Goal: Task Accomplishment & Management: Manage account settings

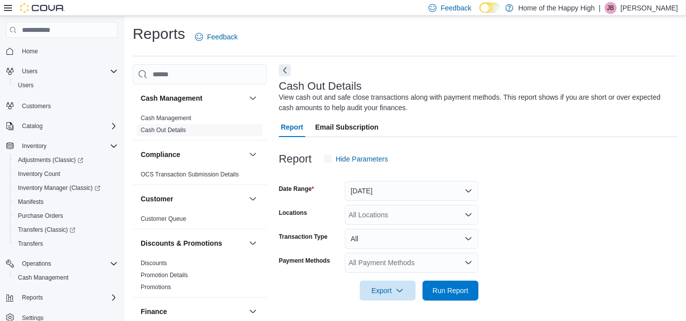
scroll to position [12, 0]
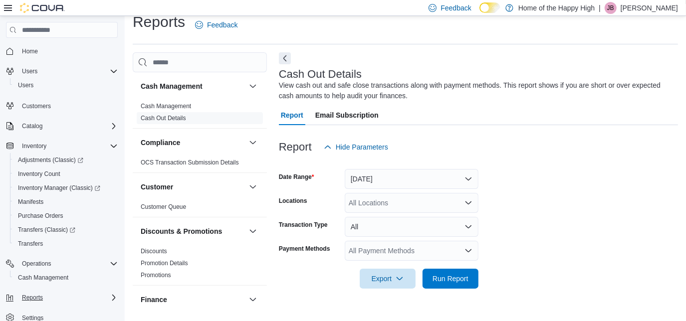
click at [58, 300] on div "Reports" at bounding box center [68, 298] width 100 height 12
drag, startPoint x: 104, startPoint y: 97, endPoint x: 97, endPoint y: 15, distance: 82.1
click at [97, 15] on div "Feedback Dark Mode Home of the Happy High | JB Jessica Bishop Home Users Users …" at bounding box center [343, 154] width 686 height 333
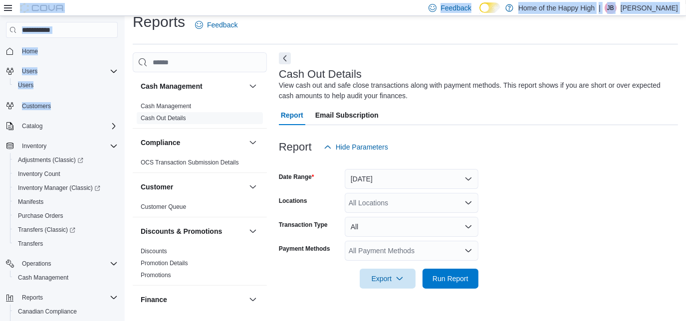
scroll to position [10, 0]
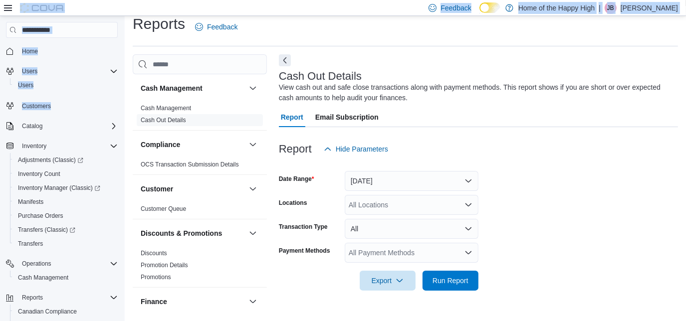
click at [66, 94] on div "Users Users" at bounding box center [62, 78] width 112 height 32
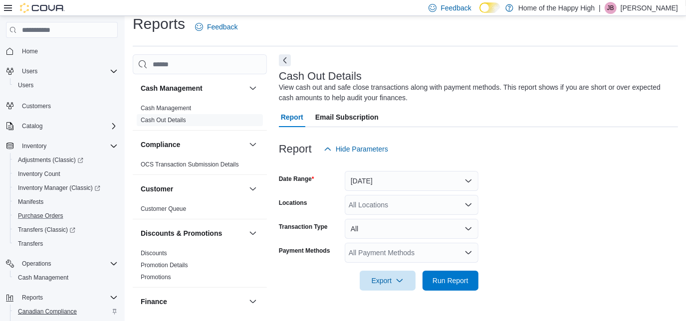
drag, startPoint x: 58, startPoint y: 289, endPoint x: 56, endPoint y: 308, distance: 19.1
click at [56, 308] on div "Home Users Users Customers Catalog Inventory Adjustments (Classic) Inventory Co…" at bounding box center [62, 212] width 112 height 341
click at [29, 85] on span "Users" at bounding box center [25, 85] width 15 height 8
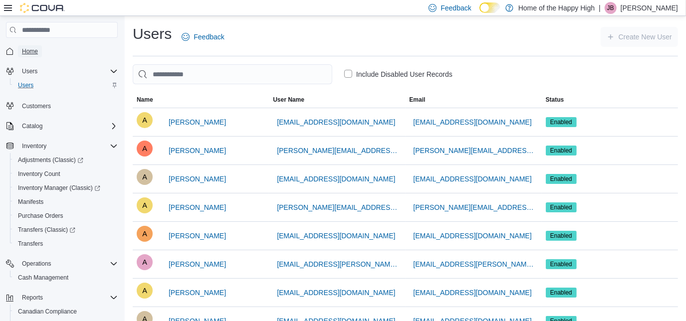
click at [29, 50] on span "Home" at bounding box center [30, 51] width 16 height 8
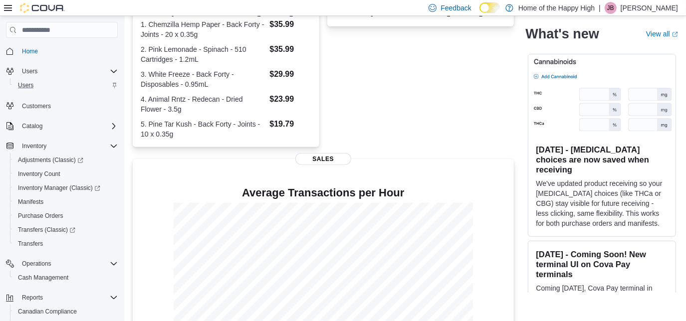
scroll to position [285, 0]
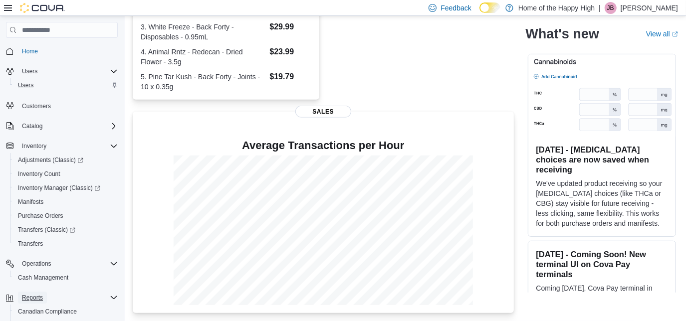
click at [30, 297] on span "Reports" at bounding box center [32, 298] width 21 height 8
click at [44, 276] on span "Cash Management" at bounding box center [43, 278] width 50 height 8
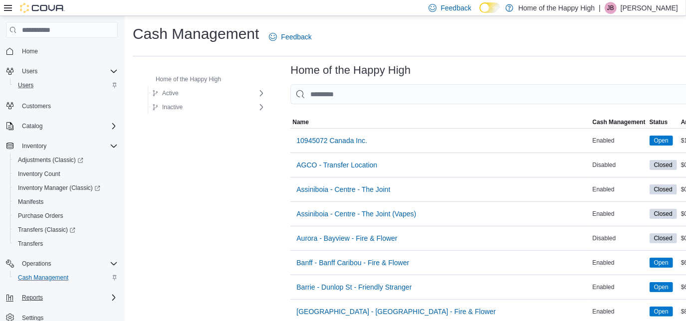
scroll to position [2120, 0]
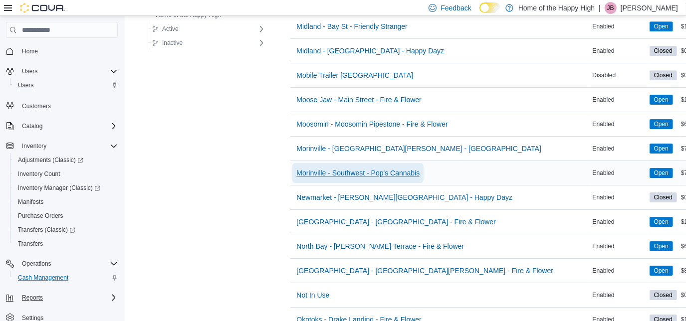
click at [382, 168] on span "Morinville - Southwest - Pop's Cannabis" at bounding box center [357, 173] width 123 height 10
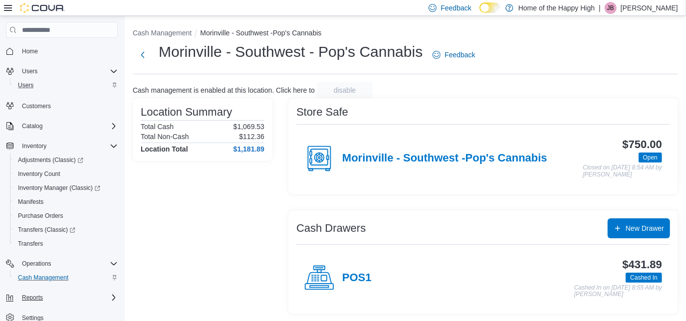
scroll to position [0, 0]
click at [34, 265] on span "Operations" at bounding box center [36, 264] width 29 height 8
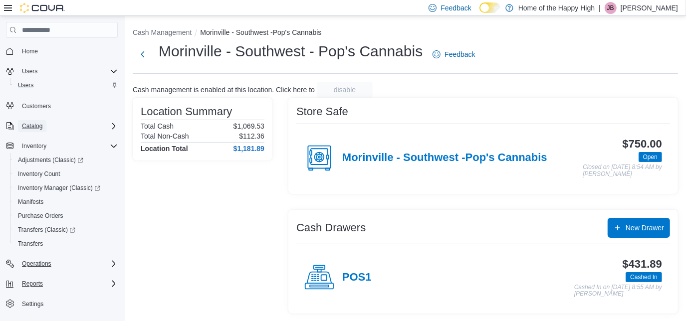
click at [33, 126] on span "Catalog" at bounding box center [32, 126] width 20 height 8
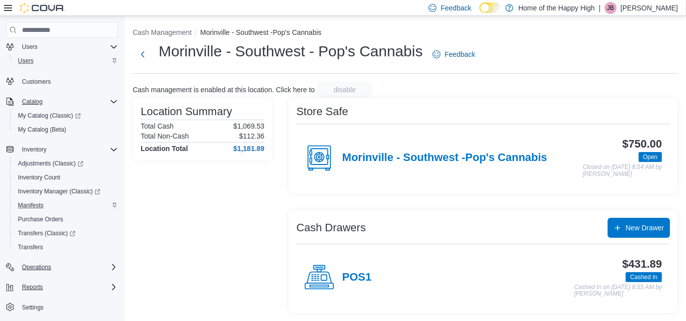
scroll to position [39, 0]
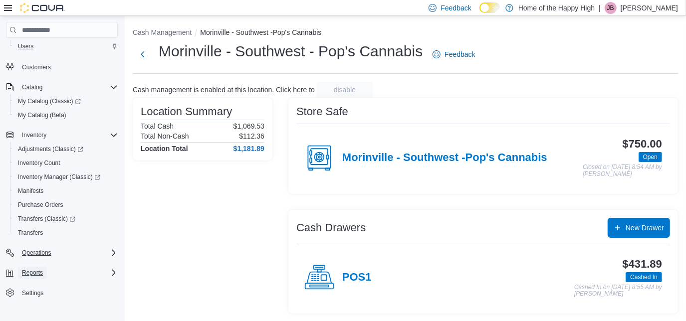
click at [38, 275] on span "Reports" at bounding box center [32, 273] width 21 height 8
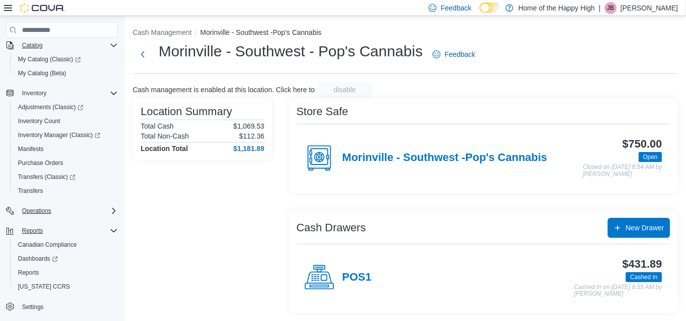
scroll to position [87, 0]
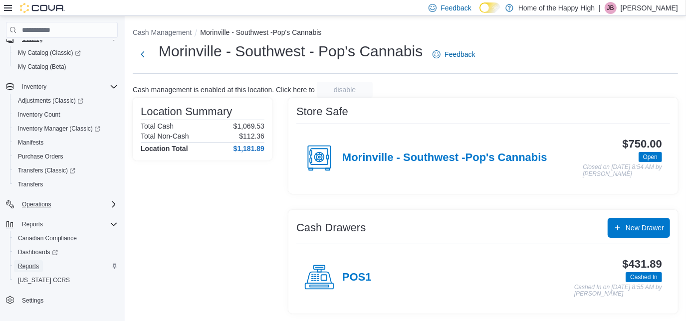
click at [34, 267] on span "Reports" at bounding box center [28, 267] width 21 height 8
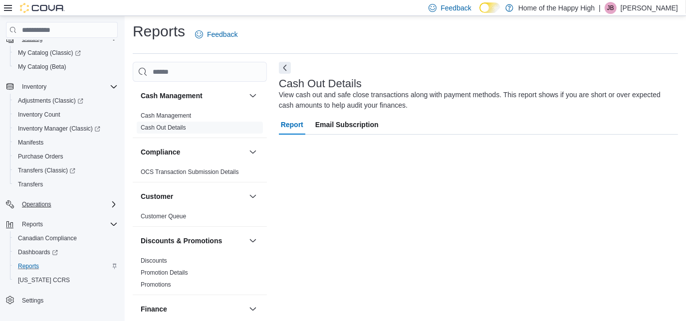
scroll to position [12, 0]
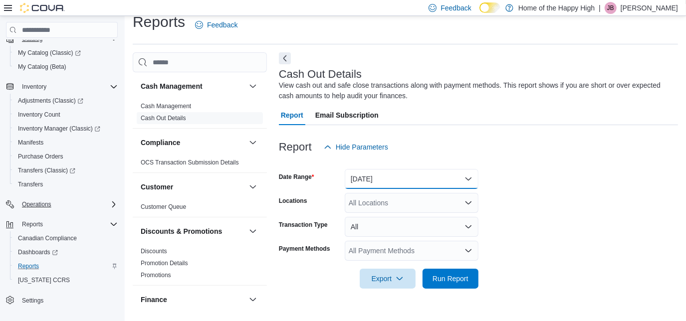
click at [472, 177] on button "Today" at bounding box center [412, 179] width 134 height 20
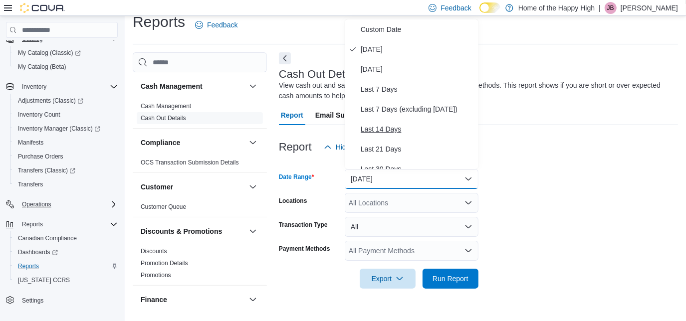
drag, startPoint x: 472, startPoint y: 177, endPoint x: 435, endPoint y: 127, distance: 62.8
click at [435, 127] on body "Feedback Dark Mode Home of the Happy High | JB Jessica Bishop Home Users Users …" at bounding box center [343, 154] width 686 height 333
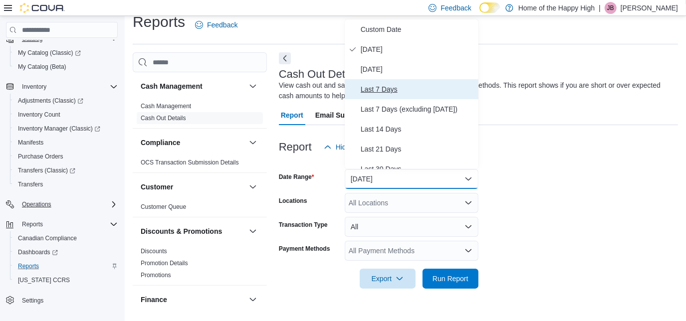
click at [391, 87] on span "Last 7 Days" at bounding box center [418, 89] width 114 height 12
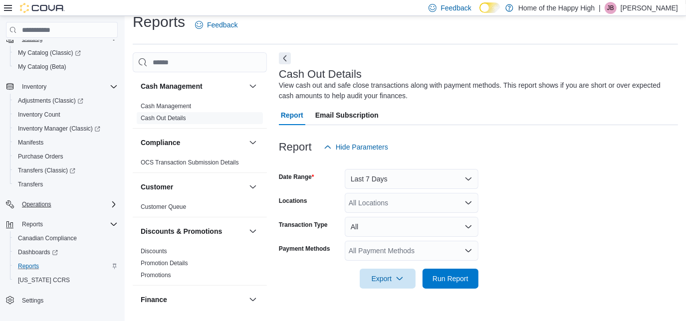
click at [376, 208] on div "All Locations" at bounding box center [412, 203] width 134 height 20
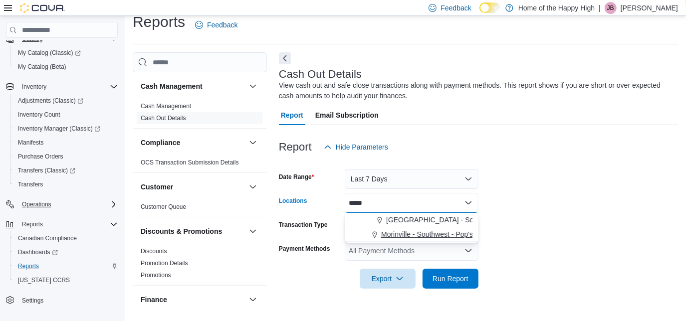
type input "*****"
click at [402, 234] on span "Morinville - Southwest - Pop's Cannabis" at bounding box center [442, 235] width 123 height 10
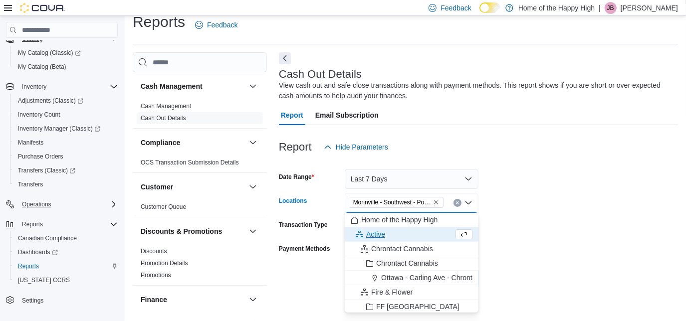
click at [535, 223] on form "Date Range Last 7 Days Locations Morinville - Southwest - Pop's Cannabis Combo …" at bounding box center [478, 223] width 399 height 132
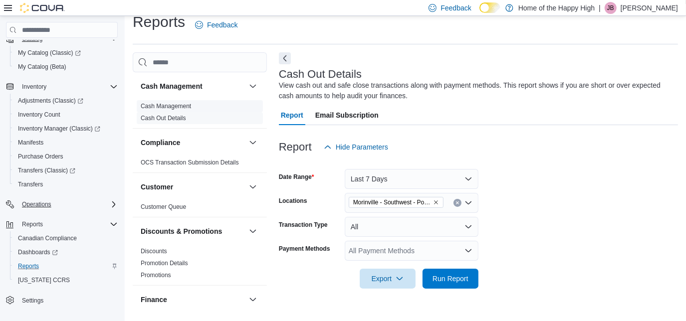
click at [165, 107] on link "Cash Management" at bounding box center [166, 106] width 50 height 7
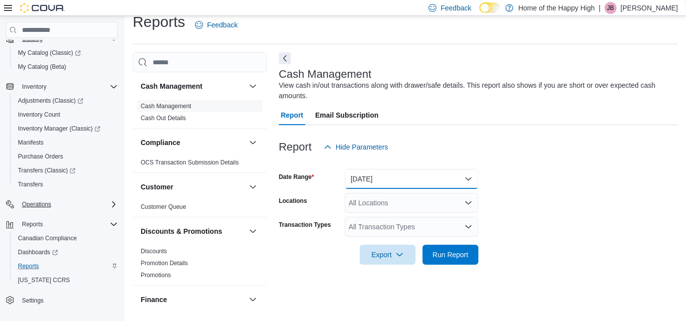
click at [416, 188] on button "Today" at bounding box center [412, 179] width 134 height 20
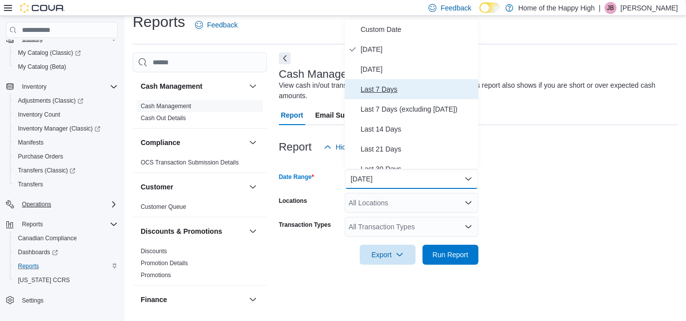
click at [391, 93] on span "Last 7 Days" at bounding box center [418, 89] width 114 height 12
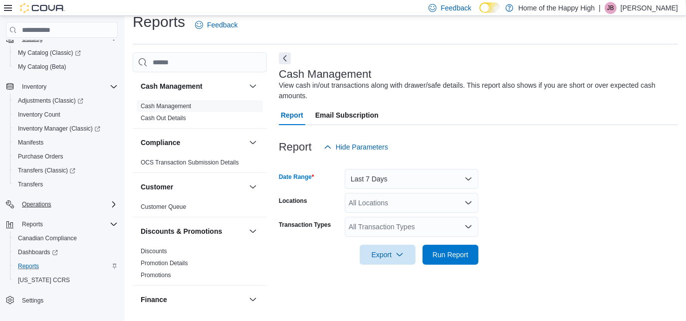
click at [398, 202] on div "All Locations" at bounding box center [412, 203] width 134 height 20
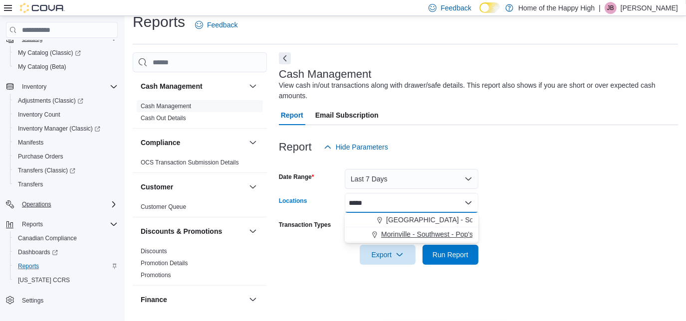
type input "*****"
click at [429, 234] on span "Morinville - Southwest - Pop's Cannabis" at bounding box center [442, 235] width 123 height 10
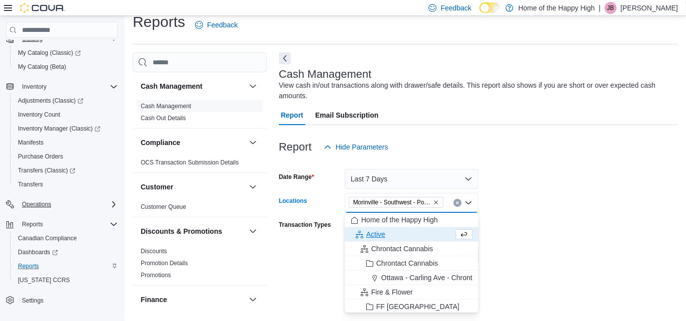
click at [542, 219] on form "Date Range Last 7 Days Locations Morinville - Southwest - Pop's Cannabis Combo …" at bounding box center [478, 211] width 399 height 108
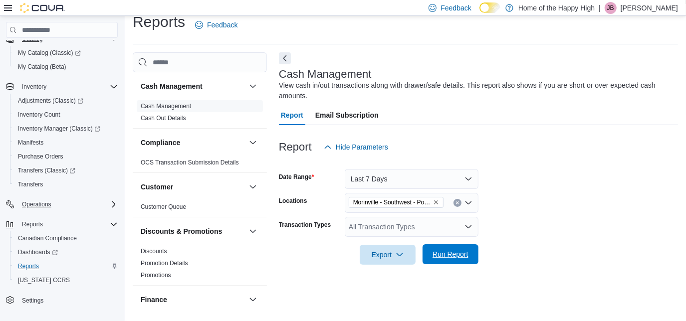
click at [448, 255] on span "Run Report" at bounding box center [451, 255] width 36 height 10
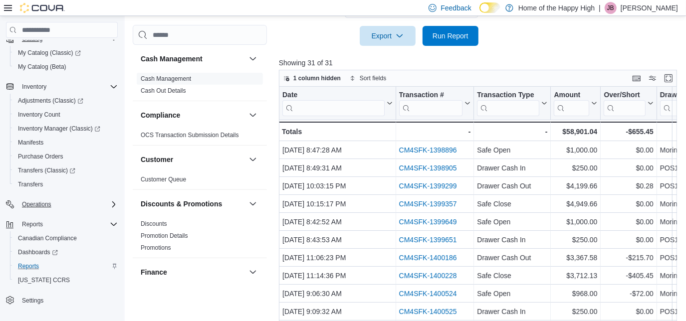
scroll to position [245, 0]
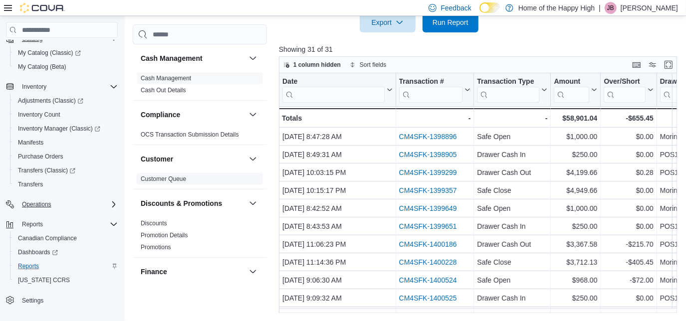
click at [160, 181] on link "Customer Queue" at bounding box center [163, 179] width 45 height 7
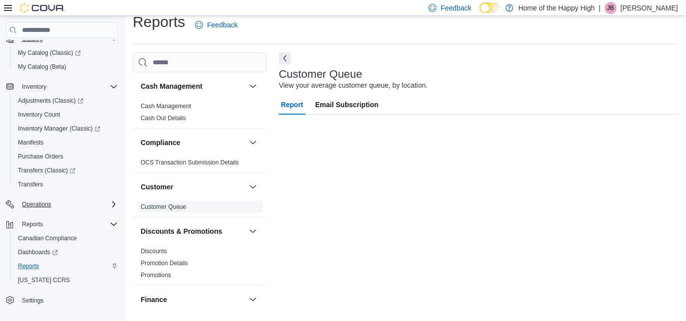
scroll to position [12, 0]
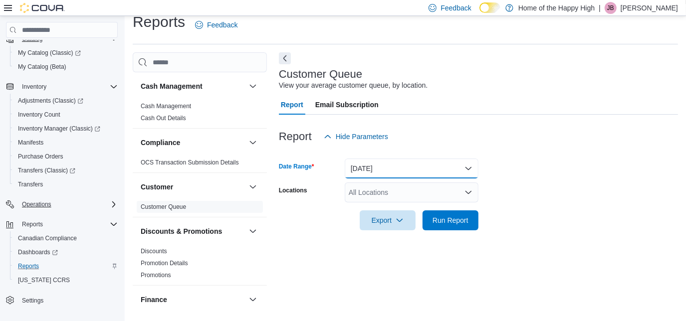
click at [378, 169] on button "Yesterday" at bounding box center [412, 169] width 134 height 20
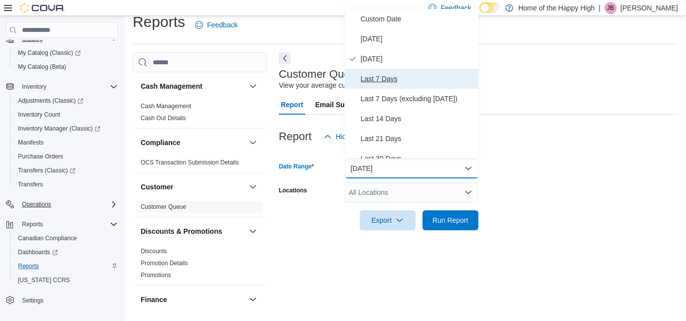
click at [402, 82] on span "Last 7 Days" at bounding box center [418, 79] width 114 height 12
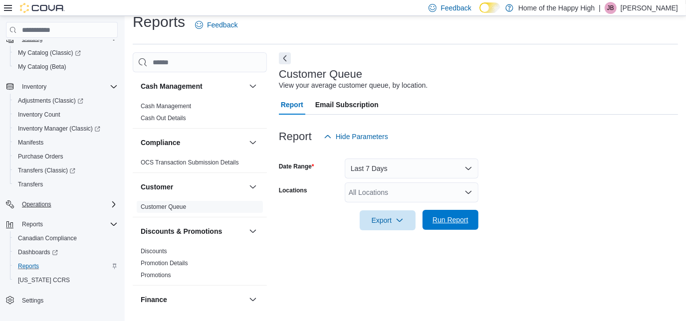
click at [445, 222] on span "Run Report" at bounding box center [451, 220] width 36 height 10
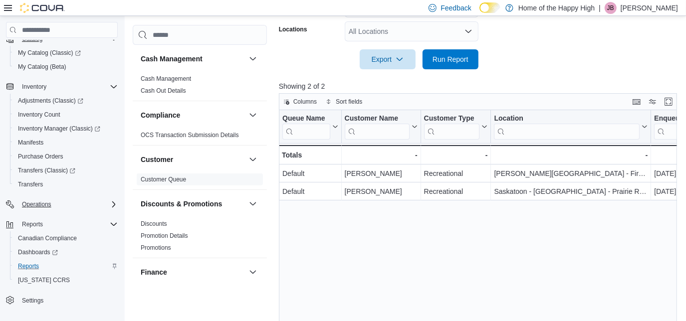
scroll to position [174, 0]
click at [112, 85] on icon "Complex example" at bounding box center [114, 87] width 8 height 8
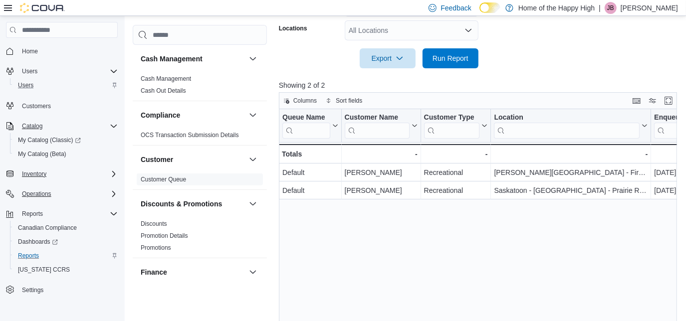
scroll to position [0, 0]
click at [26, 49] on span "Home" at bounding box center [30, 51] width 16 height 8
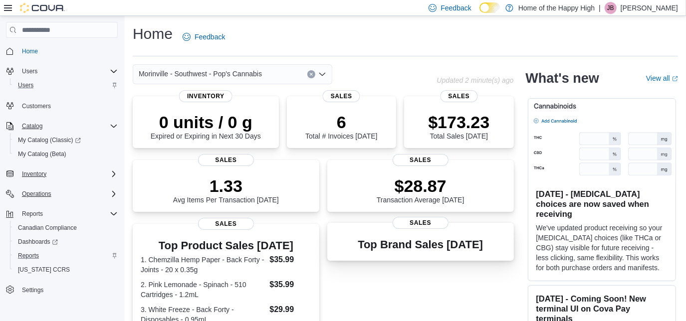
click at [432, 234] on div "Top Brand Sales Today Sales" at bounding box center [420, 242] width 187 height 38
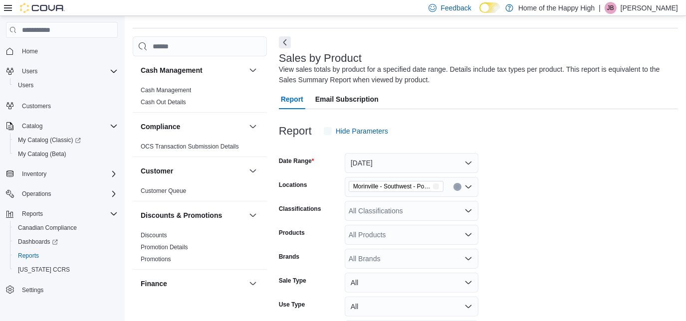
scroll to position [33, 0]
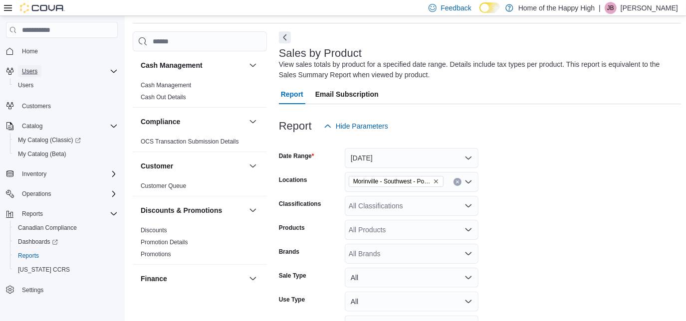
click at [26, 71] on span "Users" at bounding box center [29, 71] width 15 height 8
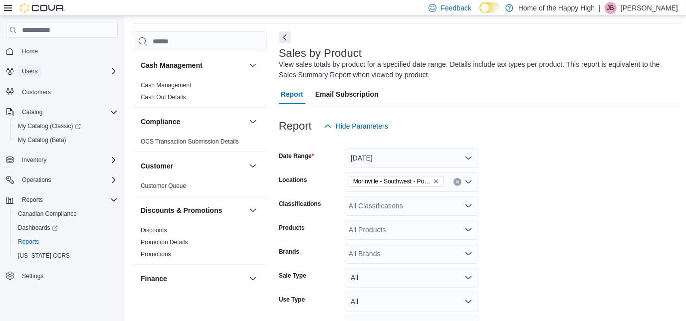
click at [28, 71] on span "Users" at bounding box center [29, 71] width 15 height 8
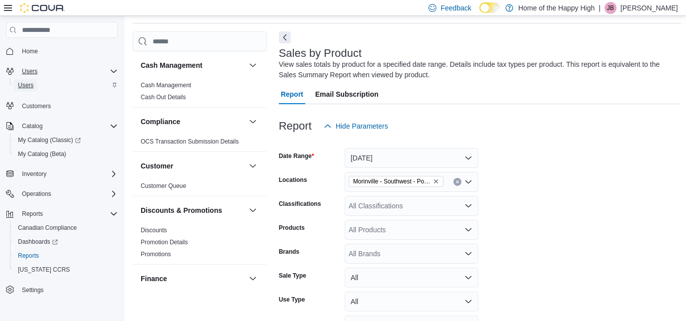
click at [29, 85] on span "Users" at bounding box center [25, 85] width 15 height 8
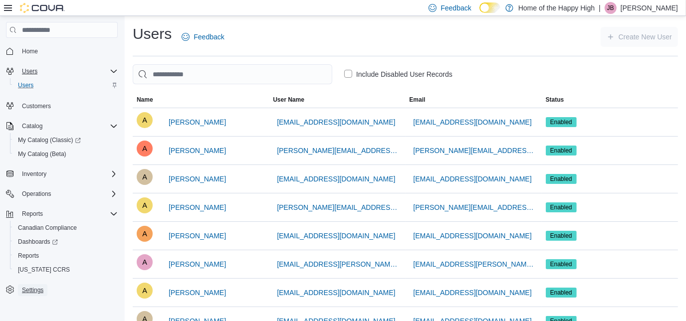
click at [32, 290] on span "Settings" at bounding box center [32, 290] width 21 height 8
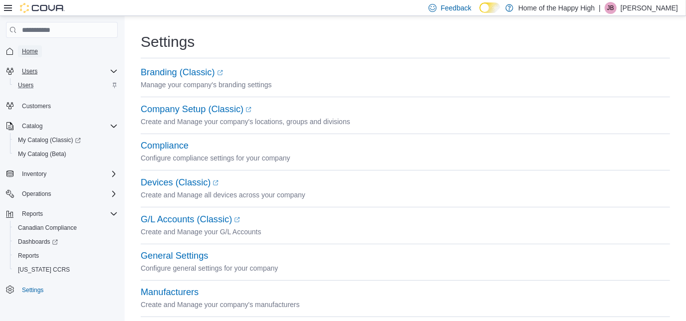
click at [26, 53] on span "Home" at bounding box center [30, 51] width 16 height 8
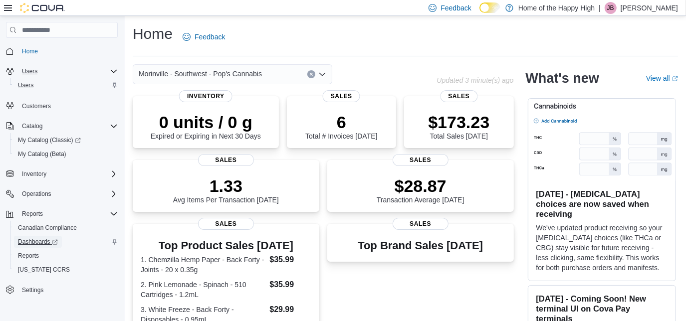
click at [32, 241] on span "Dashboards" at bounding box center [38, 242] width 40 height 8
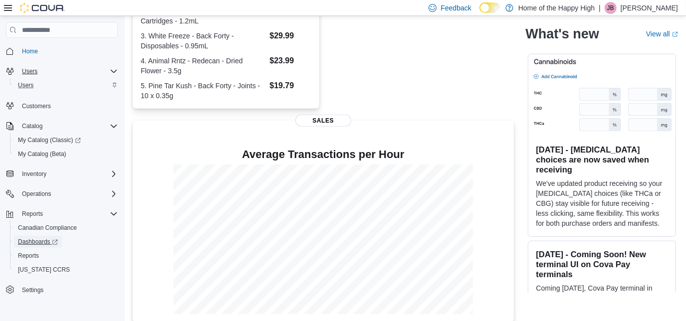
scroll to position [285, 0]
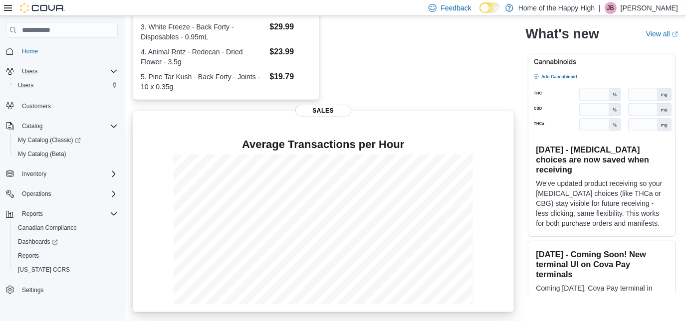
click at [321, 113] on span "Sales" at bounding box center [323, 111] width 56 height 12
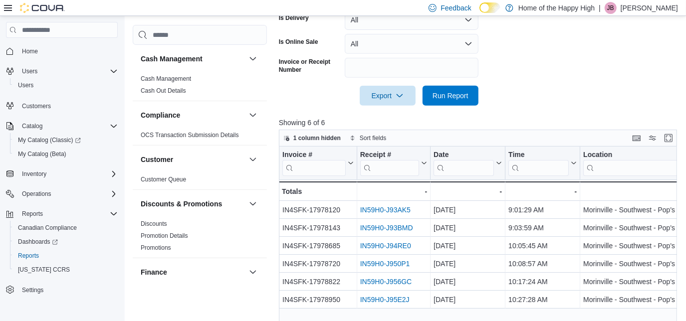
scroll to position [340, 0]
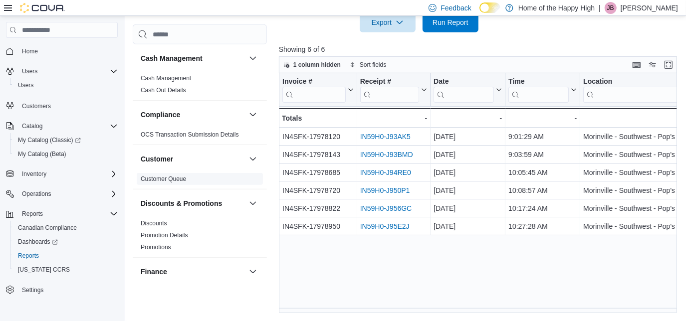
click at [159, 180] on link "Customer Queue" at bounding box center [163, 179] width 45 height 7
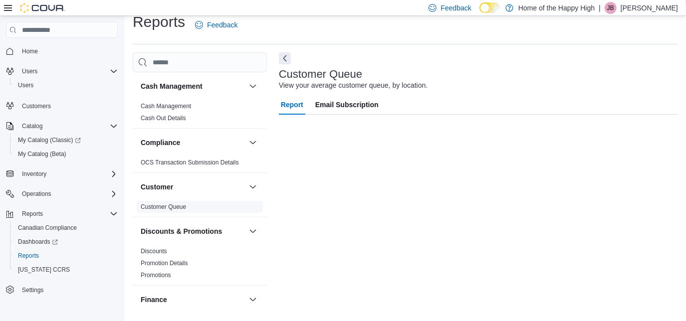
scroll to position [12, 0]
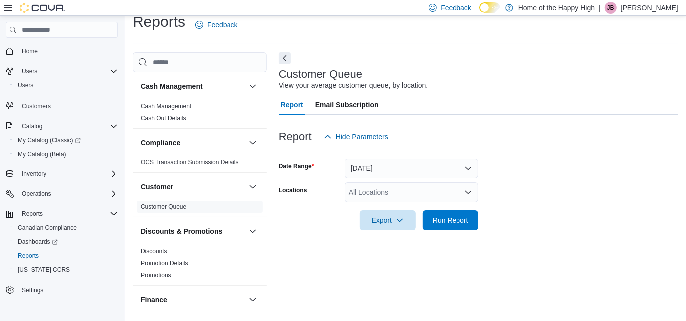
click at [383, 179] on form "Date Range Yesterday Locations All Locations Export Run Report" at bounding box center [478, 189] width 399 height 84
click at [402, 163] on button "Yesterday" at bounding box center [412, 169] width 134 height 20
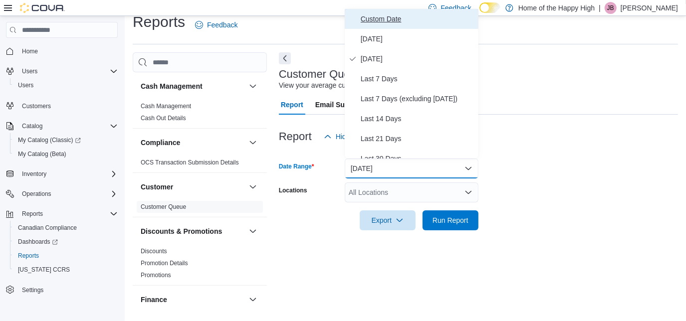
click at [391, 18] on span "Custom Date" at bounding box center [418, 19] width 114 height 12
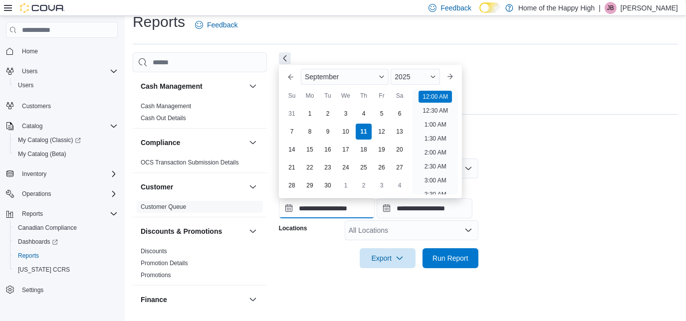
click at [290, 212] on input "**********" at bounding box center [327, 209] width 96 height 20
click at [307, 114] on div "1" at bounding box center [309, 113] width 17 height 17
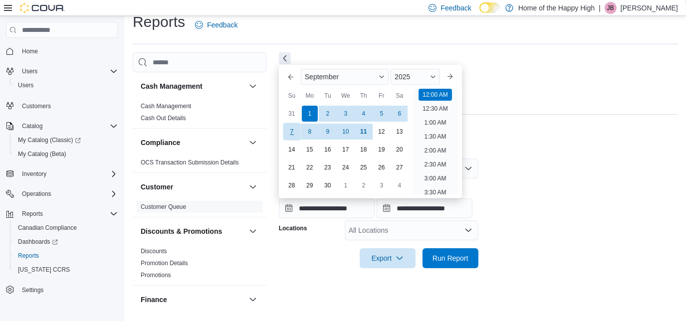
click at [290, 134] on div "7" at bounding box center [291, 131] width 17 height 17
click at [306, 116] on div "1" at bounding box center [309, 113] width 17 height 17
type input "**********"
click at [473, 189] on div "End Date" at bounding box center [425, 193] width 96 height 8
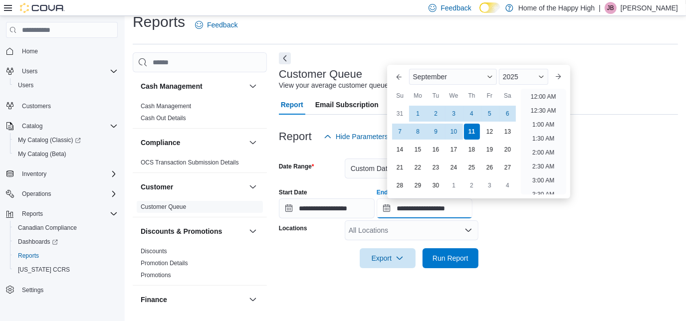
click at [421, 212] on input "**********" at bounding box center [425, 209] width 96 height 20
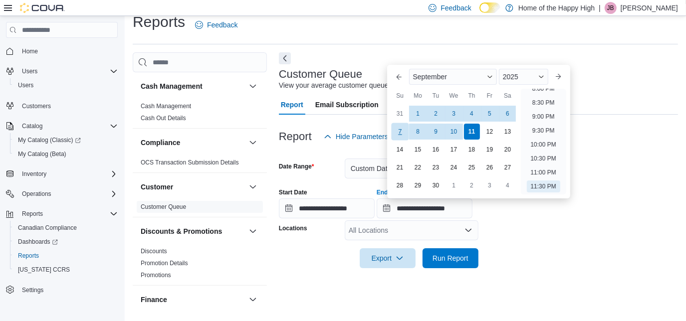
click at [402, 133] on div "7" at bounding box center [399, 131] width 17 height 17
type input "**********"
click at [501, 225] on form "**********" at bounding box center [478, 208] width 399 height 122
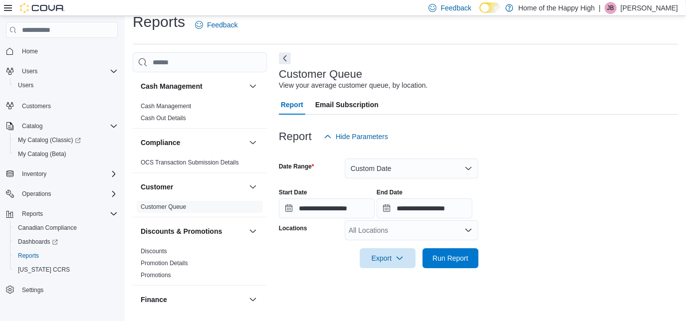
click at [394, 236] on div "All Locations" at bounding box center [412, 231] width 134 height 20
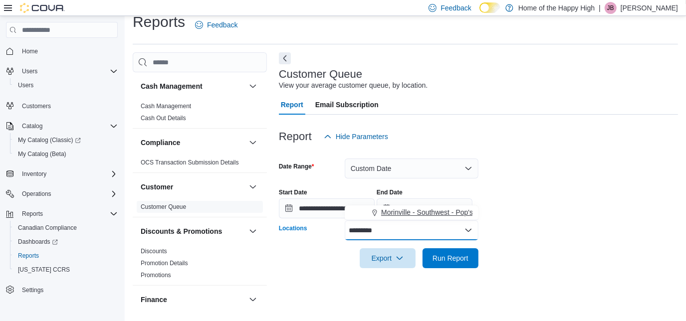
type input "*********"
click at [385, 215] on span "Morinville - Southwest - Pop's Cannabis" at bounding box center [442, 213] width 123 height 10
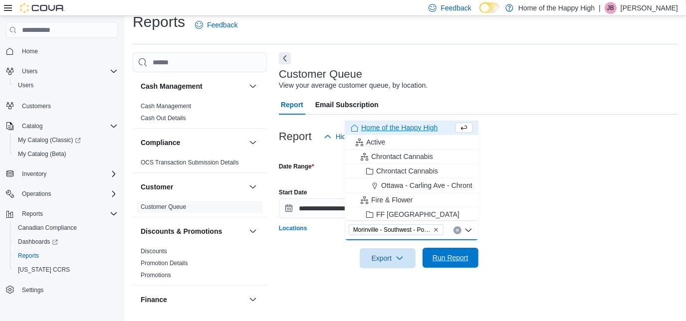
click at [451, 261] on span "Run Report" at bounding box center [451, 258] width 36 height 10
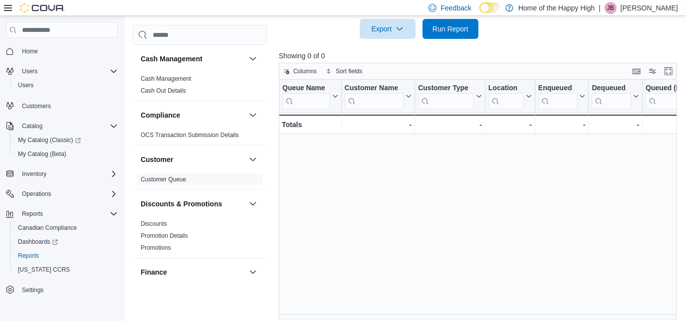
scroll to position [248, 0]
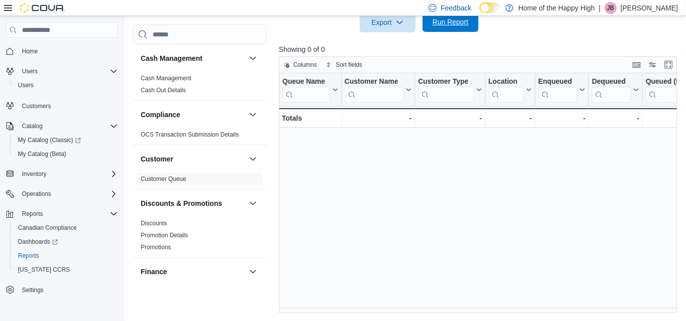
click at [440, 24] on span "Run Report" at bounding box center [451, 22] width 36 height 10
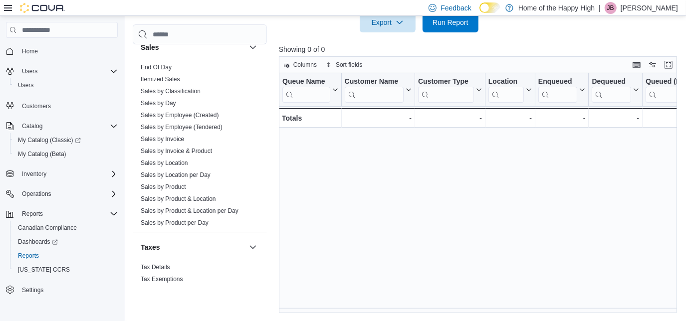
scroll to position [659, 0]
click at [177, 125] on link "Sales by Employee (Tendered)" at bounding box center [182, 127] width 82 height 7
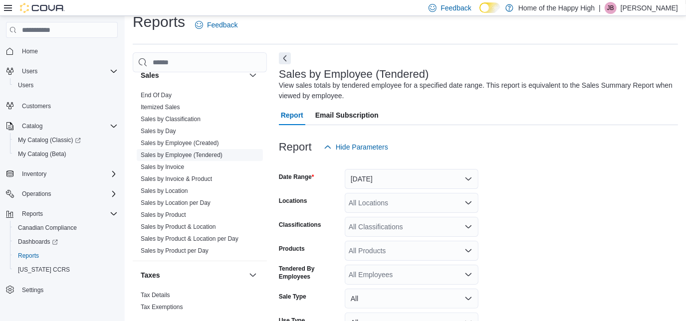
scroll to position [33, 0]
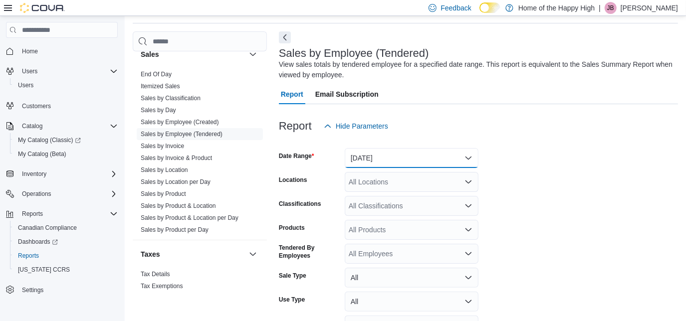
click at [410, 159] on button "Yesterday" at bounding box center [412, 158] width 134 height 20
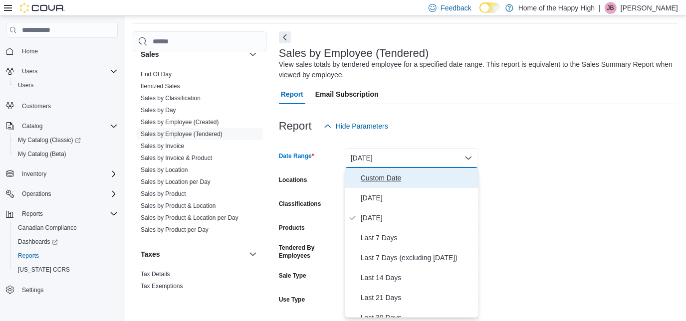
click at [382, 178] on span "Custom Date" at bounding box center [418, 178] width 114 height 12
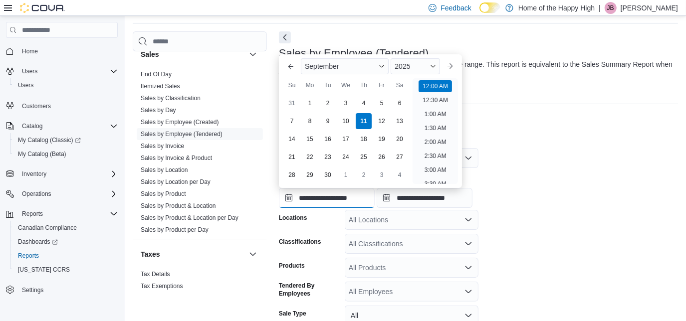
click at [286, 198] on input "**********" at bounding box center [327, 198] width 96 height 20
click at [311, 103] on div "1" at bounding box center [309, 103] width 17 height 17
type input "**********"
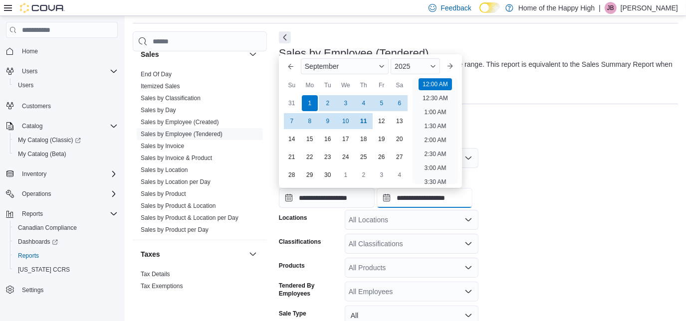
click at [416, 197] on input "**********" at bounding box center [425, 198] width 96 height 20
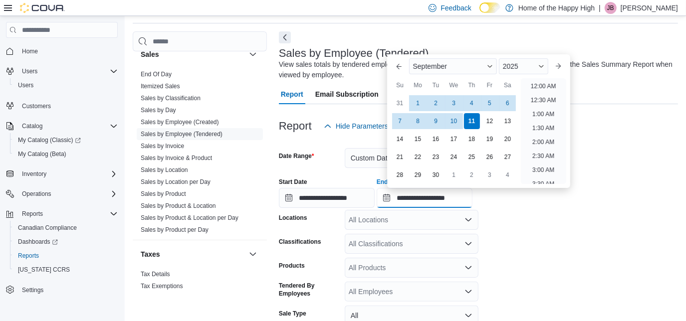
scroll to position [567, 0]
click at [402, 121] on div "7" at bounding box center [399, 121] width 17 height 17
type input "**********"
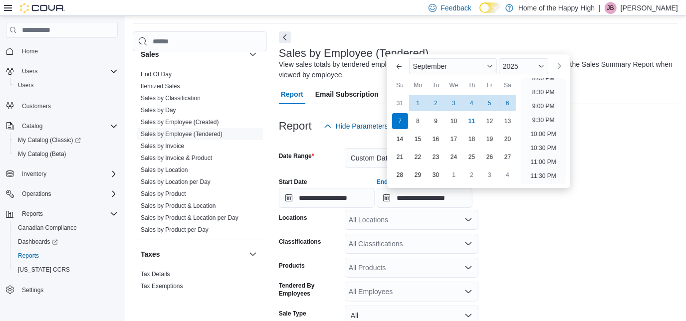
click at [529, 234] on form "**********" at bounding box center [478, 269] width 399 height 266
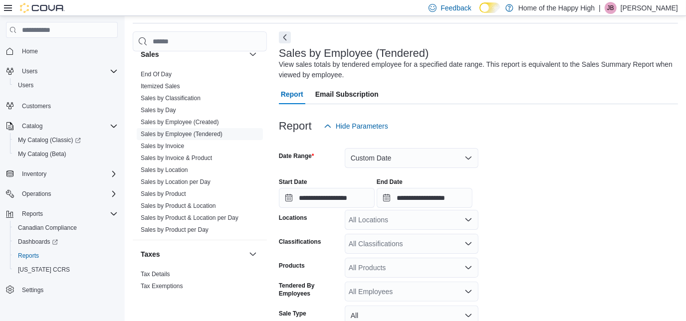
click at [420, 228] on div "All Locations" at bounding box center [412, 220] width 134 height 20
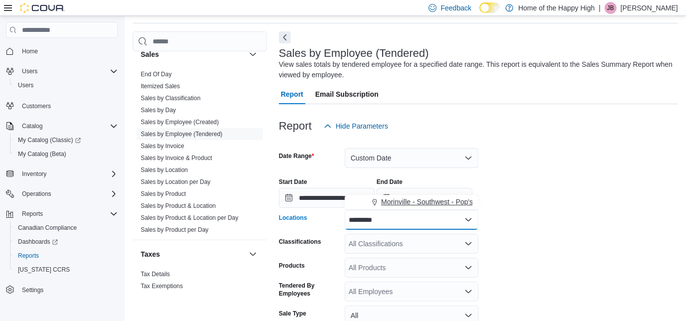
type input "*********"
click at [409, 202] on span "Morinville - Southwest - Pop's Cannabis" at bounding box center [442, 202] width 123 height 10
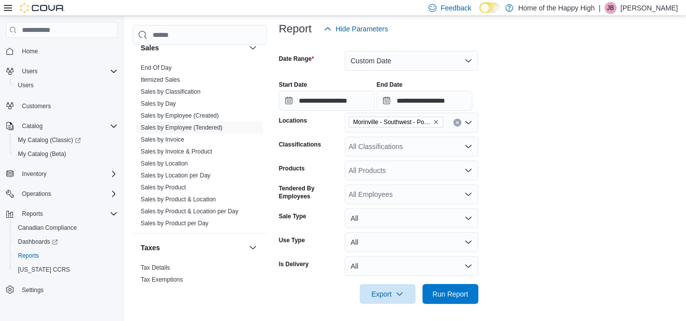
scroll to position [133, 0]
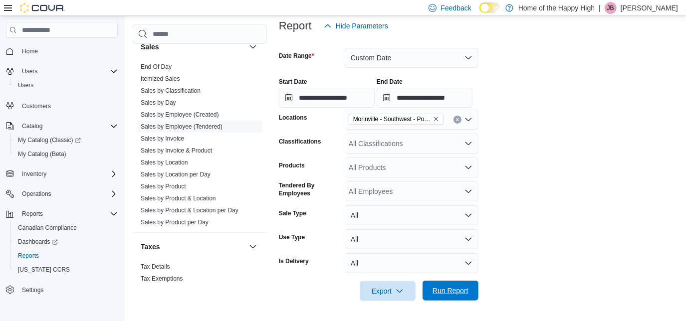
click at [456, 290] on span "Run Report" at bounding box center [451, 291] width 36 height 10
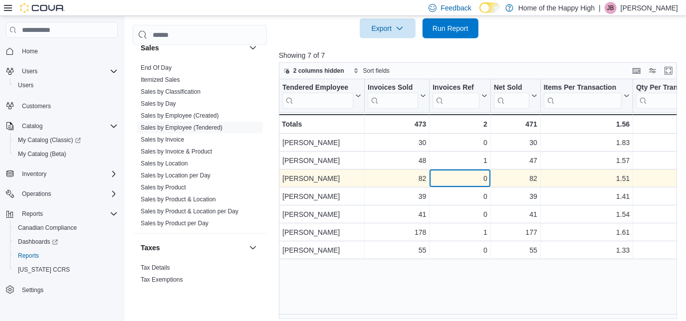
click at [432, 178] on div "0 - Invoices Ref, column 3, row 3" at bounding box center [460, 179] width 61 height 18
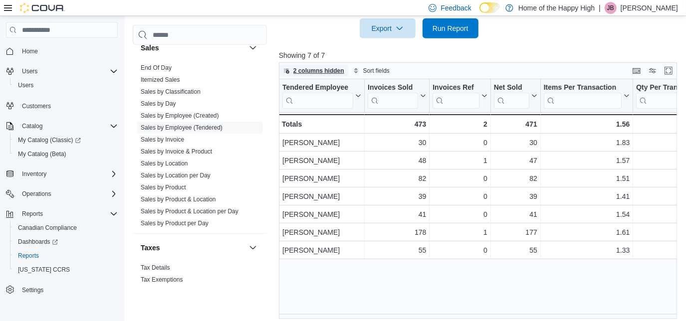
click at [324, 71] on span "2 columns hidden" at bounding box center [318, 71] width 51 height 8
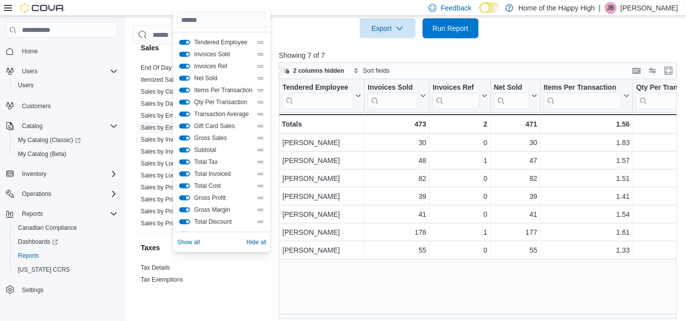
click at [187, 198] on button "Gross Profit" at bounding box center [184, 198] width 11 height 5
click at [187, 213] on div "Gross Margin" at bounding box center [221, 210] width 85 height 8
click at [186, 211] on button "Gross Margin" at bounding box center [184, 210] width 11 height 5
click at [187, 125] on button "Gift Card Sales" at bounding box center [184, 126] width 11 height 5
click at [187, 140] on button "Gross Sales" at bounding box center [184, 138] width 11 height 5
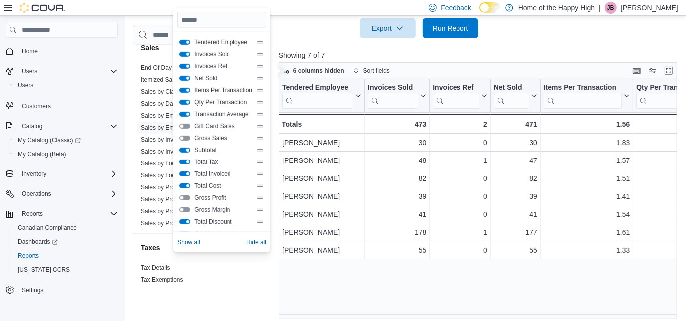
click at [186, 150] on button "Subtotal" at bounding box center [184, 150] width 11 height 5
click at [186, 163] on button "Total Tax" at bounding box center [184, 162] width 11 height 5
click at [186, 175] on button "Total Invoiced" at bounding box center [184, 174] width 11 height 5
click at [188, 184] on button "Total Cost" at bounding box center [184, 186] width 11 height 5
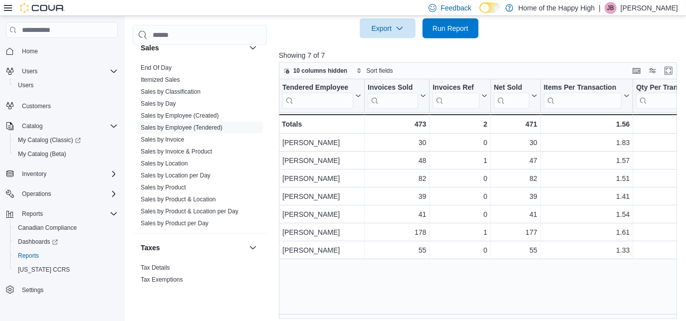
click at [358, 280] on div "Tendered Employee Click to view column header actions Invoices Sold Click to vi…" at bounding box center [480, 199] width 402 height 240
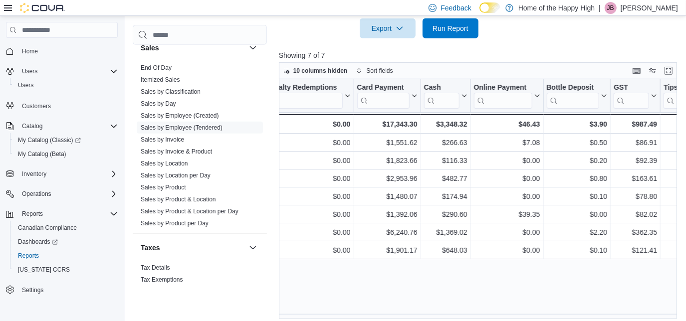
scroll to position [0, 695]
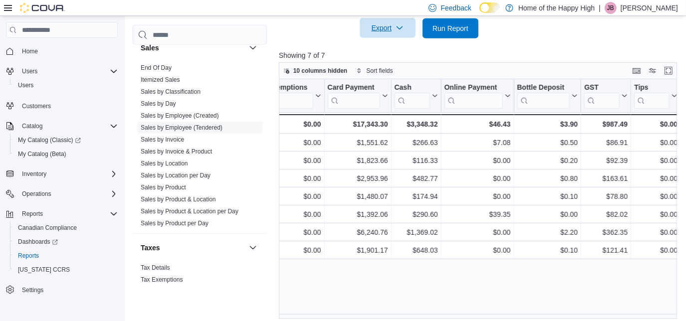
click at [386, 26] on span "Export" at bounding box center [388, 28] width 44 height 20
click at [396, 48] on span "Export to Excel" at bounding box center [389, 48] width 45 height 8
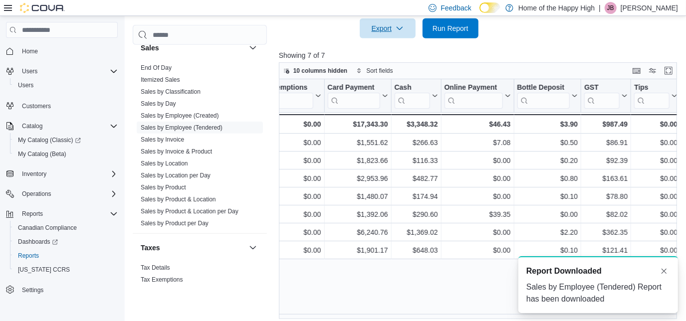
scroll to position [0, 0]
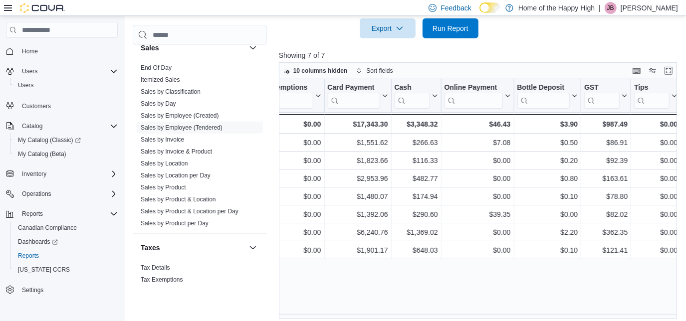
click at [617, 9] on div "JB" at bounding box center [611, 8] width 12 height 12
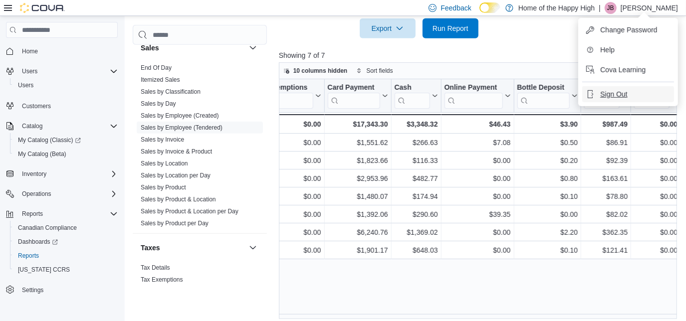
click at [614, 93] on span "Sign Out" at bounding box center [613, 94] width 27 height 10
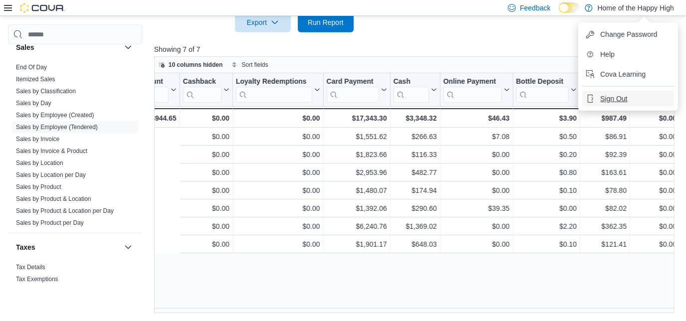
scroll to position [0, 571]
